Goal: Task Accomplishment & Management: Manage account settings

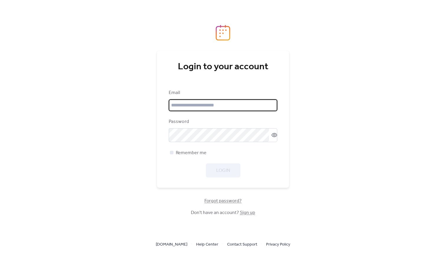
type input "**********"
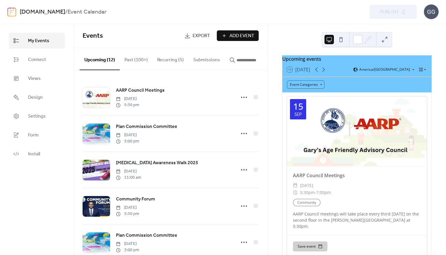
click at [164, 62] on button "Recurring (5)" at bounding box center [171, 59] width 36 height 22
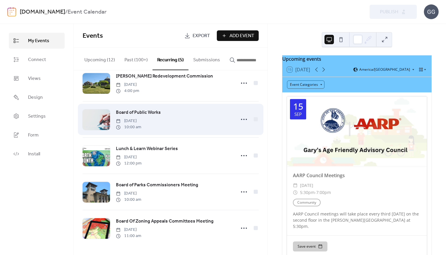
scroll to position [16, 0]
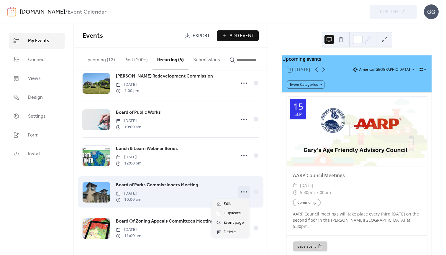
click at [241, 193] on icon at bounding box center [243, 191] width 9 height 9
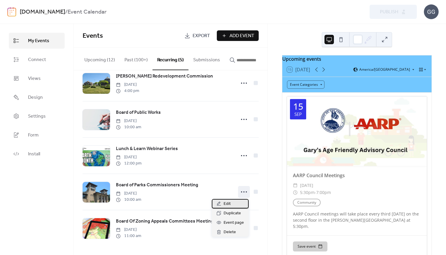
click at [235, 202] on div "Edit" at bounding box center [230, 203] width 37 height 9
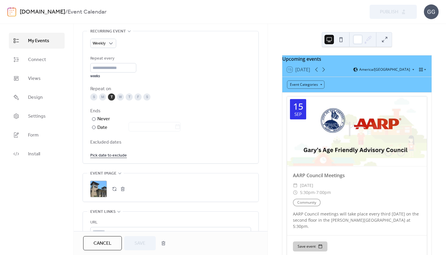
scroll to position [272, 0]
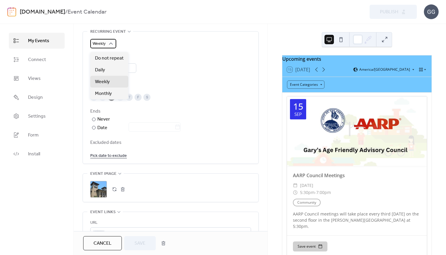
click at [112, 45] on icon at bounding box center [111, 44] width 6 height 6
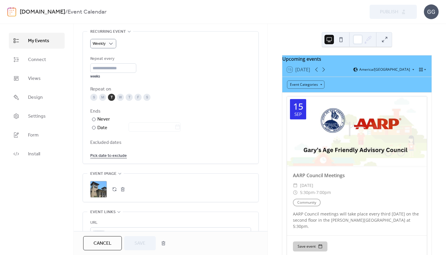
click at [127, 46] on div "Weekly" at bounding box center [170, 43] width 161 height 9
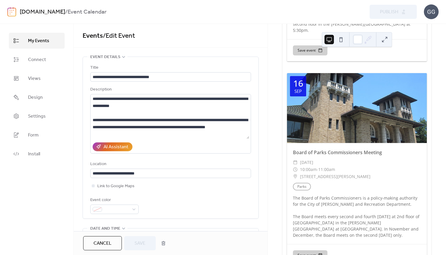
scroll to position [190, 0]
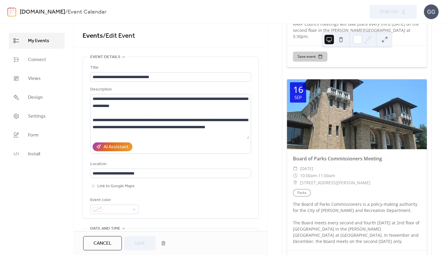
click at [329, 139] on div at bounding box center [357, 114] width 140 height 70
click at [328, 155] on div "Board of Parks Commissioners Meeting ​" at bounding box center [357, 158] width 140 height 7
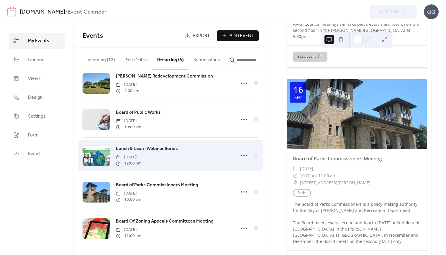
scroll to position [16, 0]
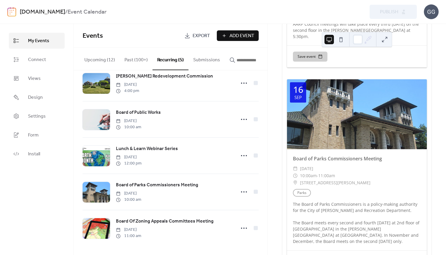
click at [97, 56] on button "Upcoming (12)" at bounding box center [100, 59] width 40 height 22
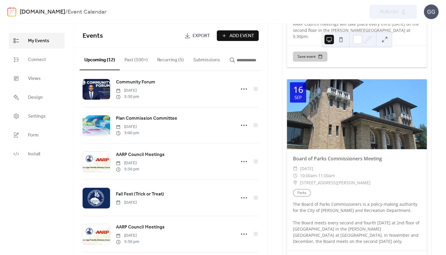
scroll to position [143, 0]
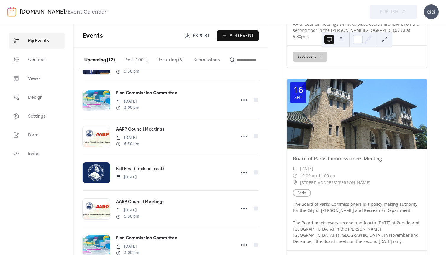
click at [324, 149] on div "Board of Parks Commissioners Meeting ​ ​ Tuesday, September 16, 2025 ​ 10:00am …" at bounding box center [357, 199] width 140 height 101
click at [329, 138] on div at bounding box center [357, 114] width 140 height 70
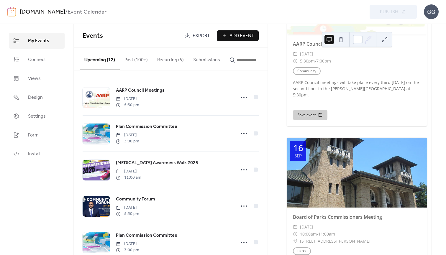
scroll to position [113, 0]
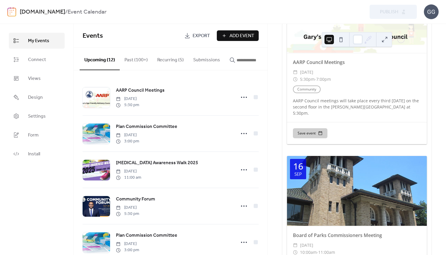
click at [194, 55] on button "Submissions" at bounding box center [207, 59] width 36 height 22
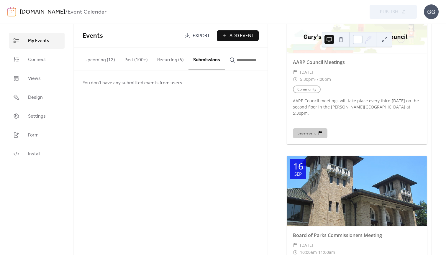
click at [174, 55] on button "Recurring (5)" at bounding box center [171, 59] width 36 height 22
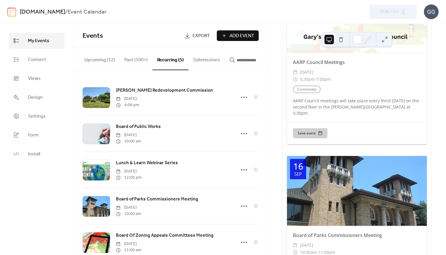
click at [137, 59] on button "Past (100+)" at bounding box center [136, 59] width 33 height 22
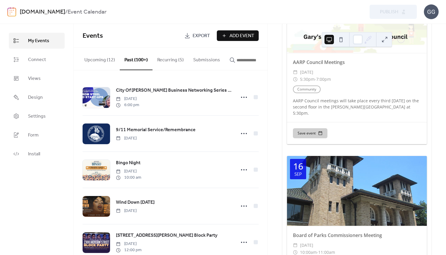
click at [105, 61] on button "Upcoming (12)" at bounding box center [100, 59] width 40 height 22
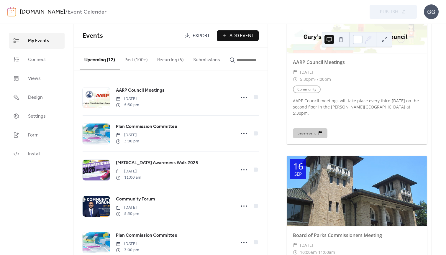
click at [138, 65] on button "Past (100+)" at bounding box center [136, 59] width 33 height 22
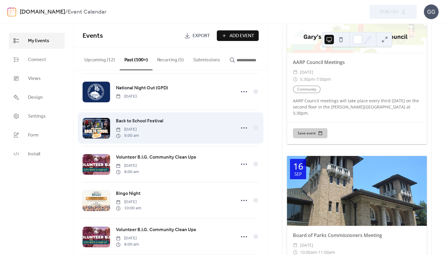
scroll to position [134, 0]
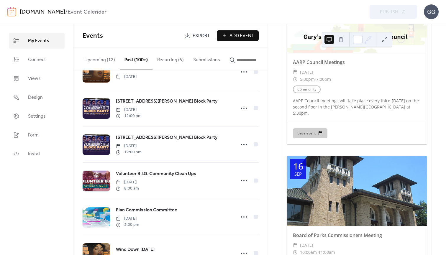
click at [114, 59] on button "Upcoming (12)" at bounding box center [100, 59] width 40 height 22
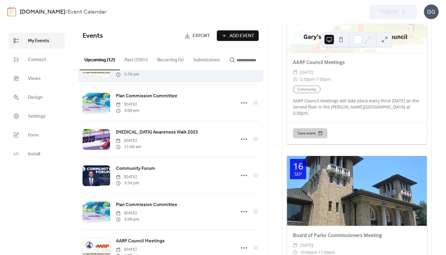
scroll to position [44, 0]
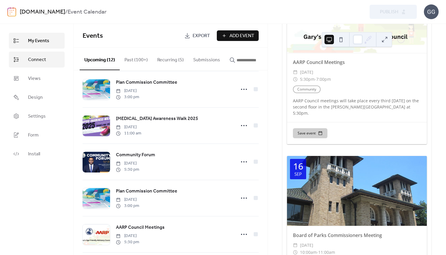
click at [48, 55] on link "Connect" at bounding box center [37, 60] width 56 height 16
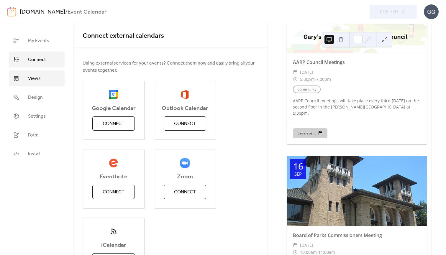
click at [43, 75] on link "Views" at bounding box center [37, 79] width 56 height 16
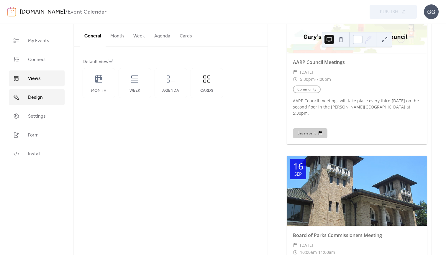
click at [42, 94] on span "Design" at bounding box center [35, 97] width 15 height 7
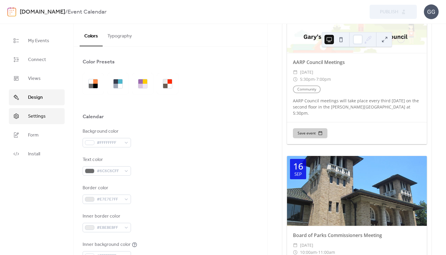
click at [40, 111] on link "Settings" at bounding box center [37, 116] width 56 height 16
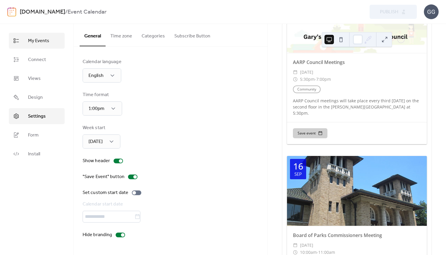
click at [42, 48] on link "My Events" at bounding box center [37, 41] width 56 height 16
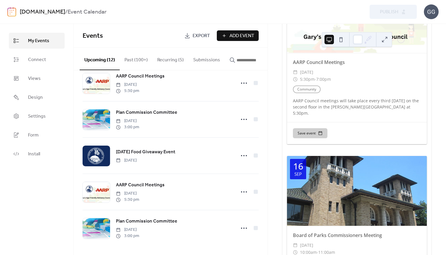
click at [204, 58] on button "Submissions" at bounding box center [207, 59] width 36 height 22
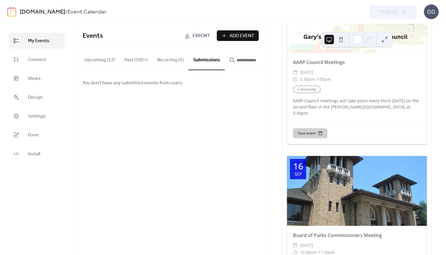
click at [173, 55] on button "Recurring (5)" at bounding box center [171, 59] width 36 height 22
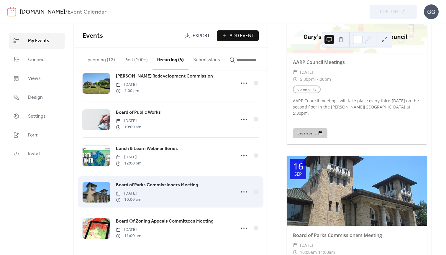
scroll to position [16, 0]
click at [239, 191] on icon at bounding box center [243, 191] width 9 height 9
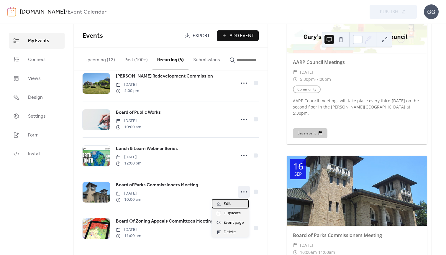
click at [234, 204] on div "Edit" at bounding box center [230, 203] width 37 height 9
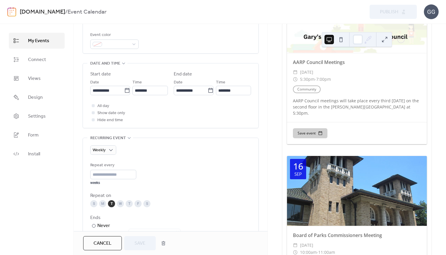
scroll to position [166, 0]
click at [97, 92] on input "**********" at bounding box center [107, 89] width 34 height 9
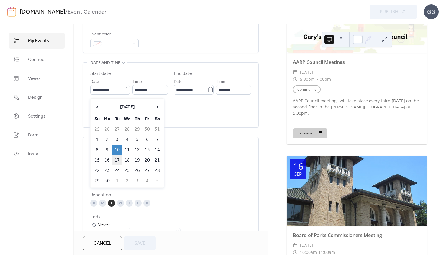
click at [118, 158] on td "17" at bounding box center [116, 161] width 9 height 10
type input "**********"
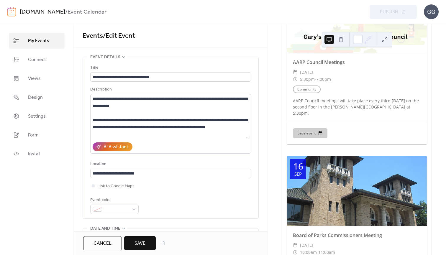
scroll to position [0, 0]
click at [149, 238] on button "Save" at bounding box center [140, 243] width 32 height 14
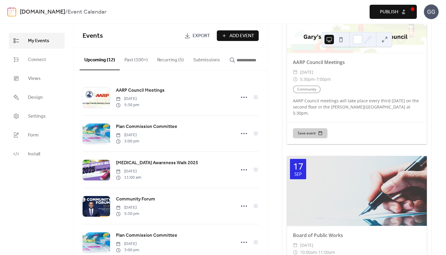
click at [385, 12] on span "Publish" at bounding box center [389, 12] width 18 height 7
